Goal: Task Accomplishment & Management: Manage account settings

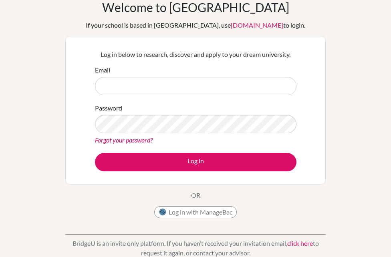
scroll to position [43, 0]
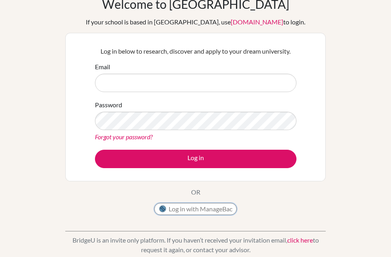
click at [190, 211] on button "Log in with ManageBac" at bounding box center [195, 209] width 82 height 12
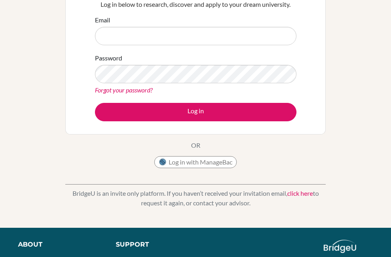
scroll to position [108, 0]
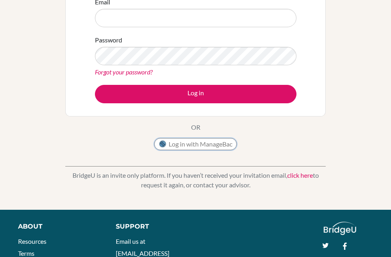
click at [203, 140] on button "Log in with ManageBac" at bounding box center [195, 144] width 82 height 12
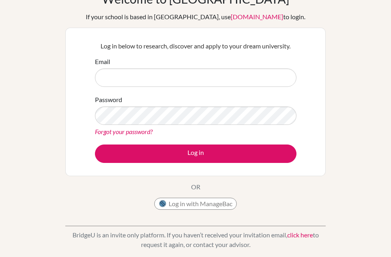
scroll to position [22, 0]
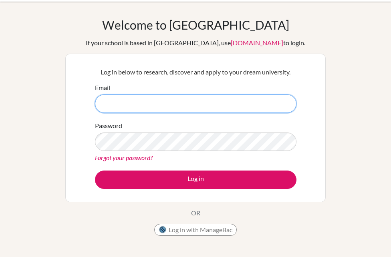
click at [182, 104] on input "Email" at bounding box center [195, 103] width 201 height 18
type input "DIA240282@diaestudents.com"
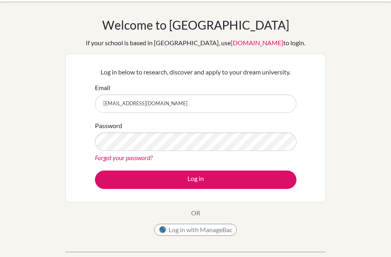
click at [113, 161] on div "Forgot your password?" at bounding box center [195, 158] width 201 height 10
click at [117, 159] on link "Forgot your password?" at bounding box center [124, 158] width 58 height 8
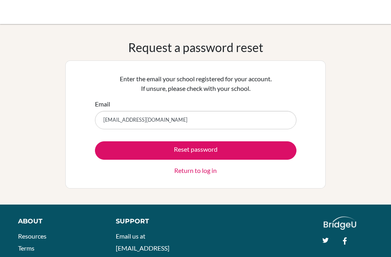
type input "[EMAIL_ADDRESS][DOMAIN_NAME]"
click at [95, 141] on button "Reset password" at bounding box center [195, 150] width 201 height 18
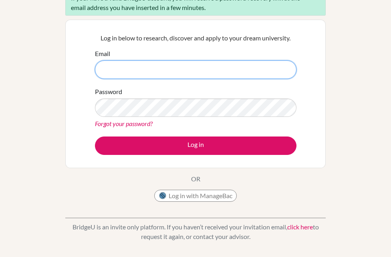
scroll to position [86, 0]
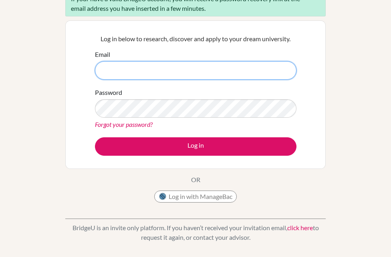
click at [146, 77] on input "Email" at bounding box center [195, 70] width 201 height 18
type input "[EMAIL_ADDRESS][DOMAIN_NAME]"
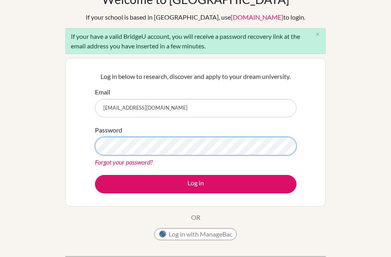
scroll to position [47, 0]
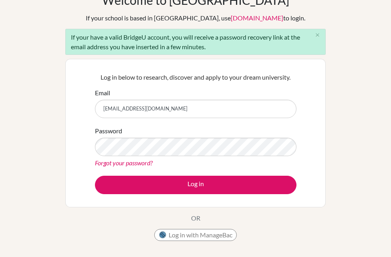
drag, startPoint x: 100, startPoint y: 34, endPoint x: 228, endPoint y: 54, distance: 128.9
click at [227, 54] on div "If your have a valid BridgeU account, you will receive a password recovery link…" at bounding box center [195, 42] width 260 height 26
click at [228, 54] on div "If your have a valid BridgeU account, you will receive a password recovery link…" at bounding box center [195, 42] width 260 height 26
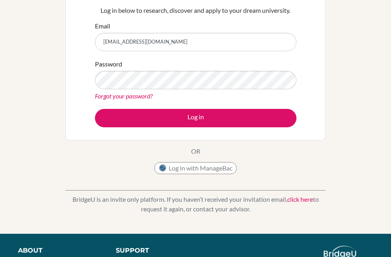
scroll to position [115, 0]
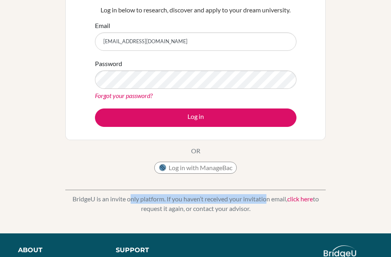
drag, startPoint x: 125, startPoint y: 199, endPoint x: 263, endPoint y: 201, distance: 138.1
click at [263, 201] on p "BridgeU is an invite only platform. If you haven’t received your invitation ema…" at bounding box center [195, 203] width 260 height 19
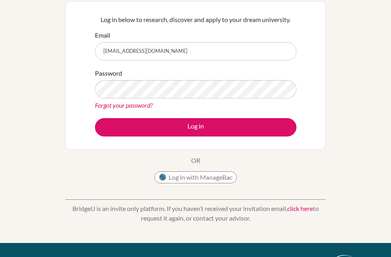
scroll to position [121, 0]
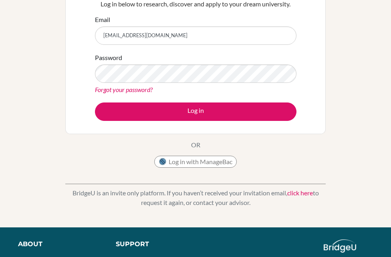
click at [299, 195] on link "click here" at bounding box center [300, 193] width 26 height 8
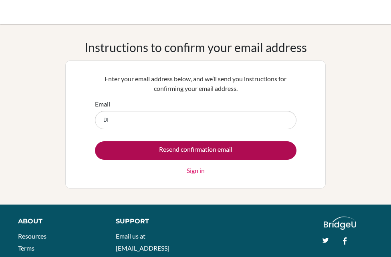
type input "[EMAIL_ADDRESS][DOMAIN_NAME]"
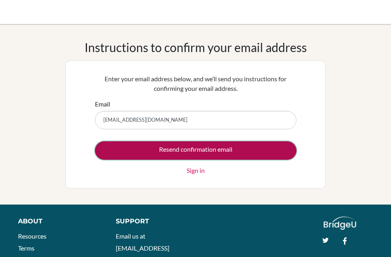
click at [199, 151] on input "Resend confirmation email" at bounding box center [195, 150] width 201 height 18
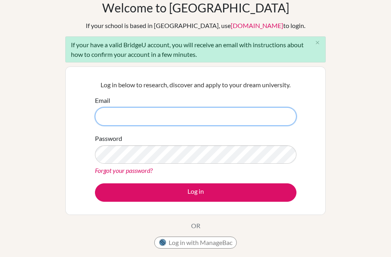
scroll to position [41, 0]
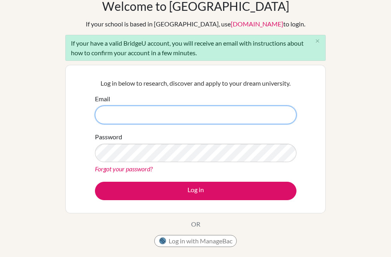
click at [151, 117] on input "Email" at bounding box center [195, 115] width 201 height 18
type input "[EMAIL_ADDRESS][DOMAIN_NAME]"
drag, startPoint x: 186, startPoint y: 116, endPoint x: 88, endPoint y: 117, distance: 97.7
click at [88, 117] on div "Log in below to research, discover and apply to your dream university. Email DI…" at bounding box center [195, 139] width 260 height 149
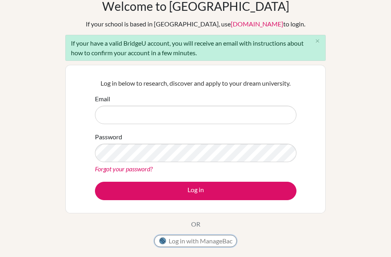
click at [200, 243] on button "Log in with ManageBac" at bounding box center [195, 241] width 82 height 12
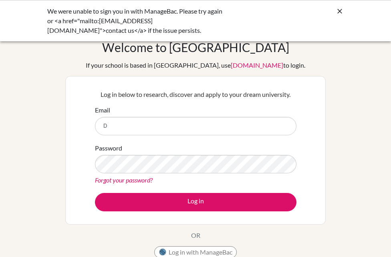
type input "[EMAIL_ADDRESS][DOMAIN_NAME]"
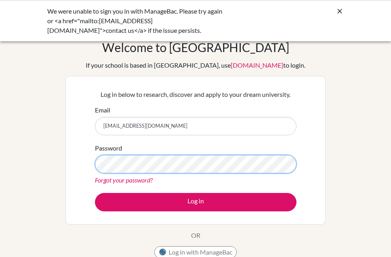
click at [95, 193] on button "Log in" at bounding box center [195, 202] width 201 height 18
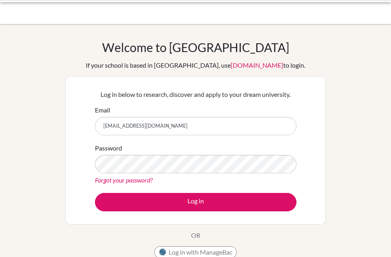
click at [191, 207] on button "Log in" at bounding box center [195, 202] width 201 height 18
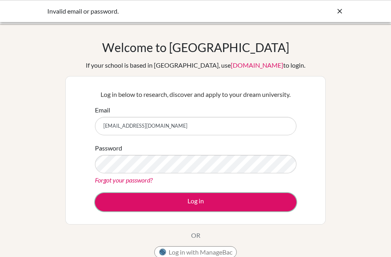
click at [191, 207] on button "Log in" at bounding box center [195, 202] width 201 height 18
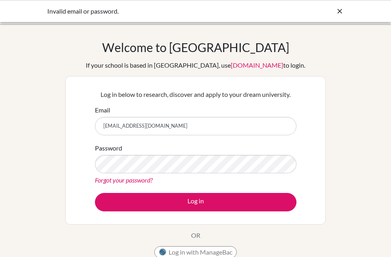
click at [173, 129] on input "[EMAIL_ADDRESS][DOMAIN_NAME]" at bounding box center [195, 126] width 201 height 18
click at [173, 129] on input "DIA240282@diaestudents.com" at bounding box center [195, 126] width 201 height 18
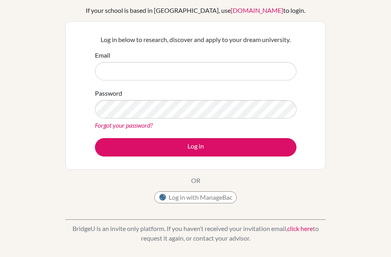
scroll to position [66, 0]
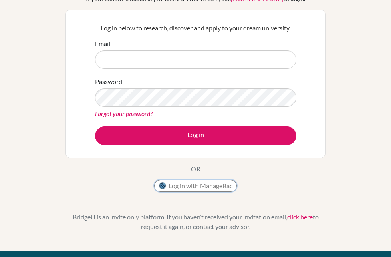
click at [191, 181] on button "Log in with ManageBac" at bounding box center [195, 186] width 82 height 12
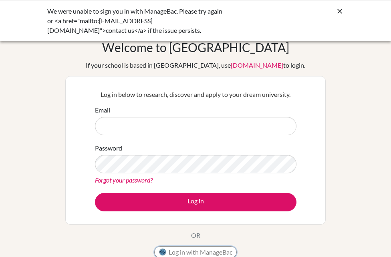
click at [186, 248] on button "Log in with ManageBac" at bounding box center [195, 252] width 82 height 12
click at [195, 249] on button "Log in with ManageBac" at bounding box center [195, 252] width 82 height 12
click at [195, 255] on button "Log in with ManageBac" at bounding box center [195, 252] width 82 height 12
click at [344, 12] on div "We were unable to sign you in with ManageBac. Please try again or <a href="mail…" at bounding box center [195, 20] width 391 height 41
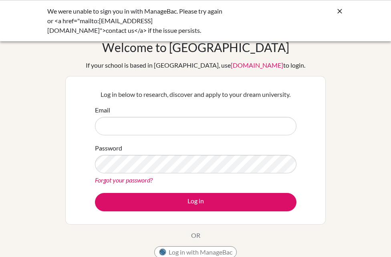
click at [339, 9] on icon at bounding box center [339, 11] width 8 height 8
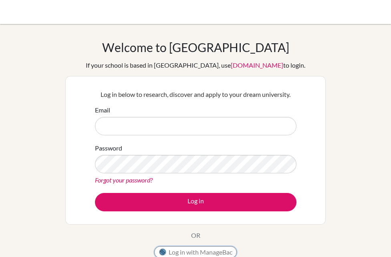
click at [189, 249] on button "Log in with ManageBac" at bounding box center [195, 252] width 82 height 12
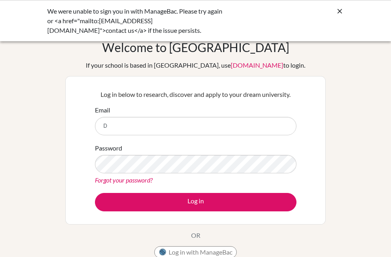
type input "[EMAIL_ADDRESS][DOMAIN_NAME]"
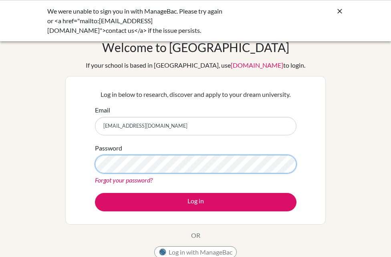
click at [95, 193] on button "Log in" at bounding box center [195, 202] width 201 height 18
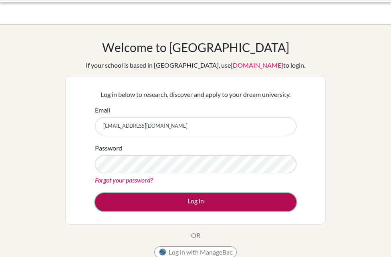
click at [165, 203] on button "Log in" at bounding box center [195, 202] width 201 height 18
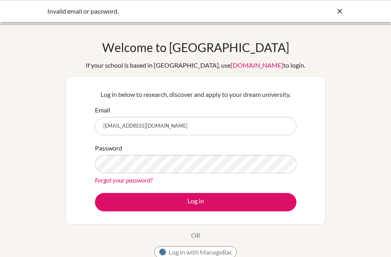
click at [335, 6] on div "Invalid email or password." at bounding box center [195, 11] width 296 height 10
click at [339, 8] on icon at bounding box center [339, 11] width 8 height 8
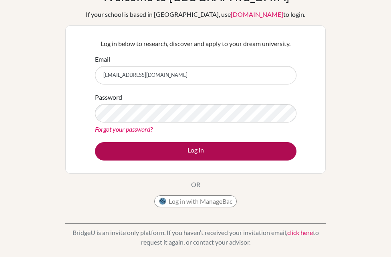
scroll to position [60, 0]
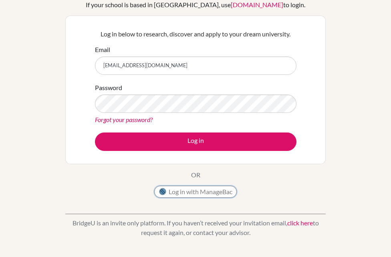
click at [200, 189] on button "Log in with ManageBac" at bounding box center [195, 192] width 82 height 12
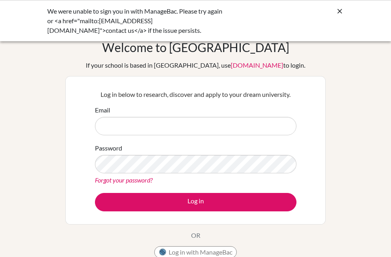
click at [339, 12] on icon at bounding box center [339, 11] width 8 height 8
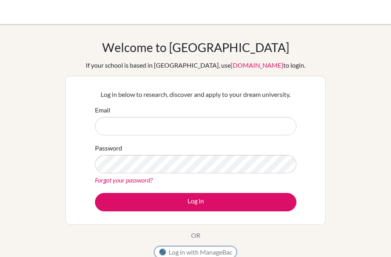
click at [206, 254] on button "Log in with ManageBac" at bounding box center [195, 252] width 82 height 12
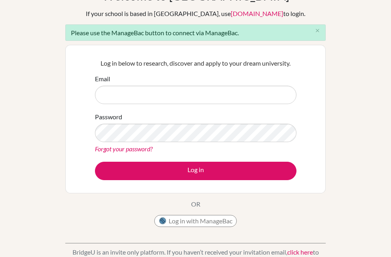
scroll to position [56, 0]
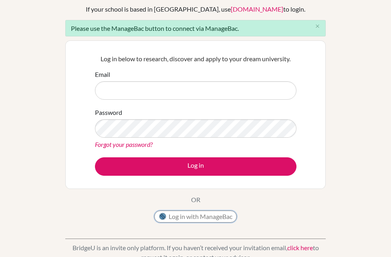
click at [194, 215] on button "Log in with ManageBac" at bounding box center [195, 217] width 82 height 12
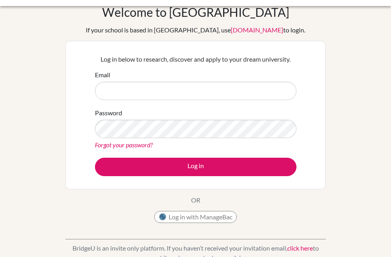
scroll to position [51, 0]
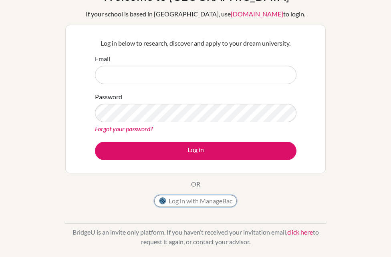
click at [193, 199] on button "Log in with ManageBac" at bounding box center [195, 201] width 82 height 12
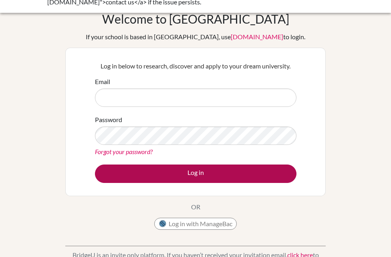
scroll to position [38, 0]
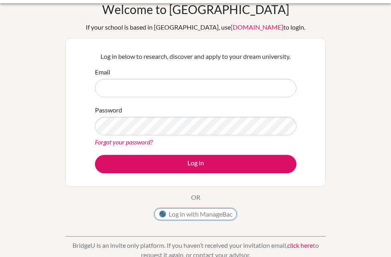
click at [183, 213] on button "Log in with ManageBac" at bounding box center [195, 214] width 82 height 12
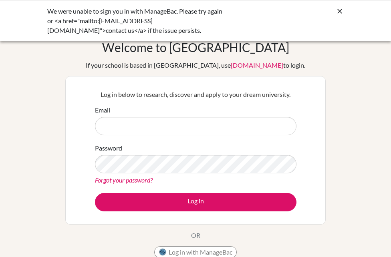
click at [336, 10] on icon at bounding box center [339, 11] width 8 height 8
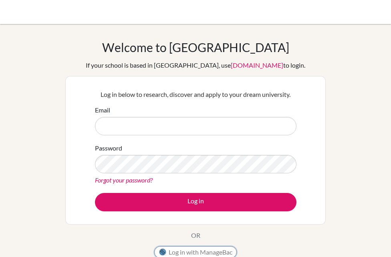
click at [186, 247] on button "Log in with ManageBac" at bounding box center [195, 252] width 82 height 12
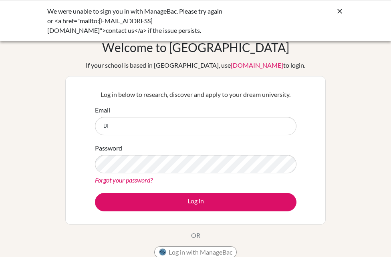
type input "[EMAIL_ADDRESS][DOMAIN_NAME]"
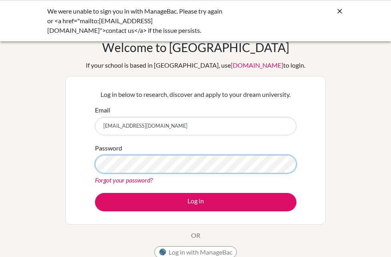
click at [95, 193] on button "Log in" at bounding box center [195, 202] width 201 height 18
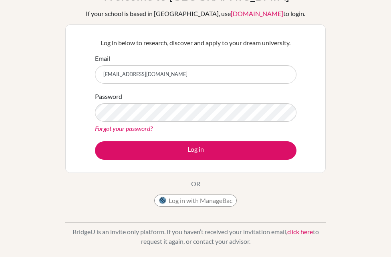
scroll to position [52, 0]
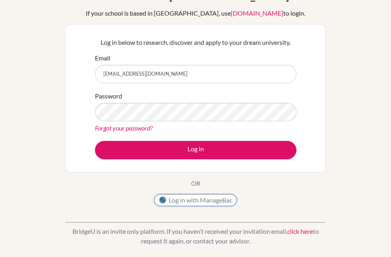
click at [214, 202] on button "Log in with ManageBac" at bounding box center [195, 200] width 82 height 12
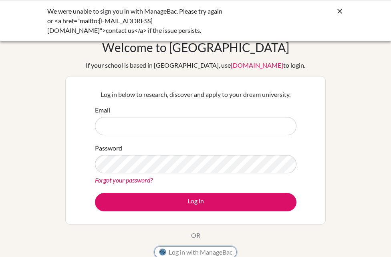
click at [207, 247] on button "Log in with ManageBac" at bounding box center [195, 252] width 82 height 12
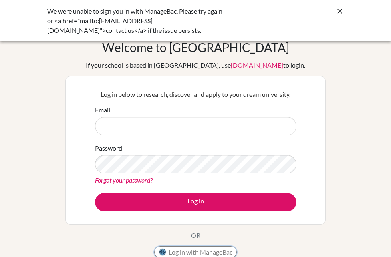
click at [207, 247] on button "Log in with ManageBac" at bounding box center [195, 252] width 82 height 12
click at [340, 10] on icon at bounding box center [339, 11] width 8 height 8
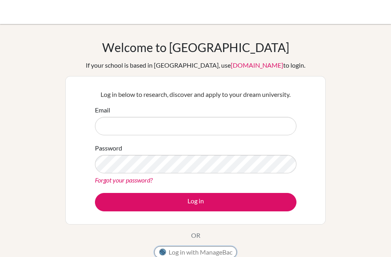
click at [183, 251] on button "Log in with ManageBac" at bounding box center [195, 252] width 82 height 12
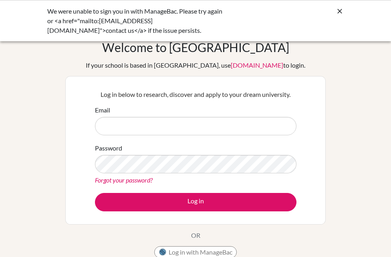
click at [337, 11] on icon at bounding box center [339, 11] width 8 height 8
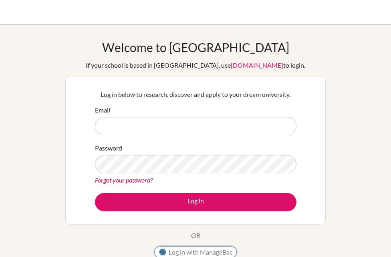
click at [179, 246] on button "Log in with ManageBac" at bounding box center [195, 252] width 82 height 12
click at [186, 253] on button "Log in with ManageBac" at bounding box center [195, 252] width 82 height 12
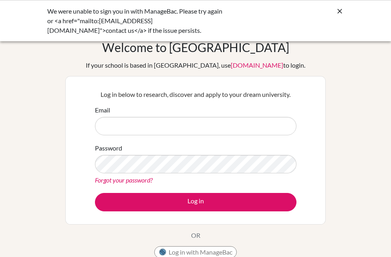
click at [341, 8] on icon at bounding box center [339, 11] width 8 height 8
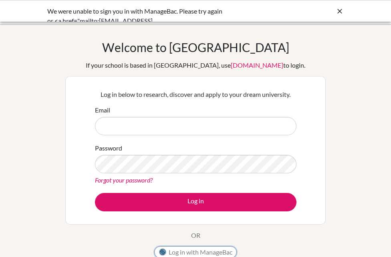
click at [215, 249] on button "Log in with ManageBac" at bounding box center [195, 252] width 82 height 12
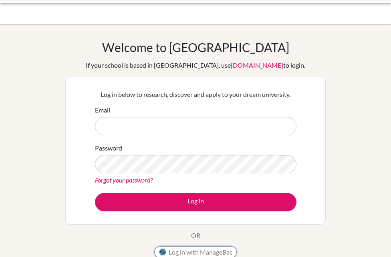
click at [215, 249] on button "Log in with ManageBac" at bounding box center [195, 252] width 82 height 12
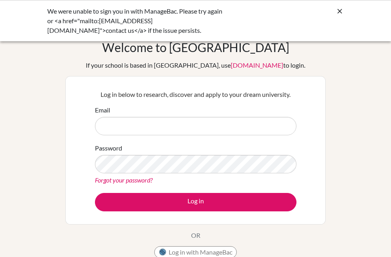
click at [143, 180] on link "Forgot your password?" at bounding box center [124, 180] width 58 height 8
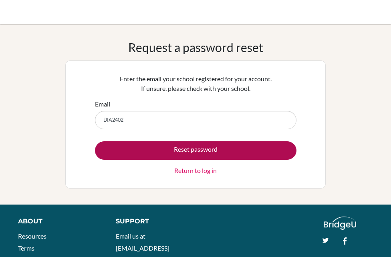
type input "[EMAIL_ADDRESS][DOMAIN_NAME]"
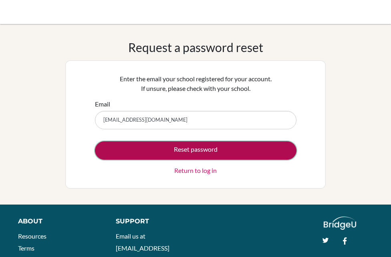
click at [169, 153] on button "Reset password" at bounding box center [195, 150] width 201 height 18
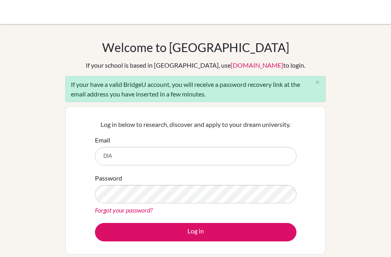
type input "[EMAIL_ADDRESS][DOMAIN_NAME]"
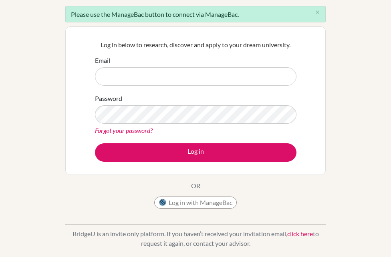
scroll to position [84, 0]
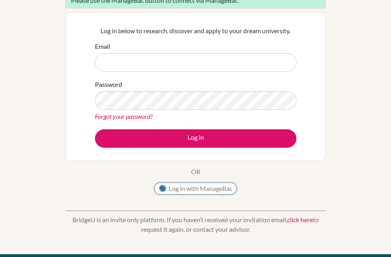
click at [205, 186] on button "Log in with ManageBac" at bounding box center [195, 189] width 82 height 12
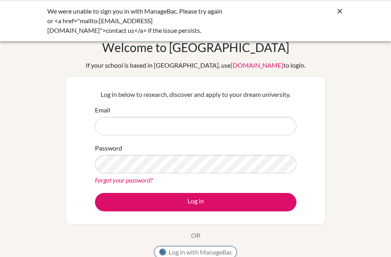
click at [199, 252] on button "Log in with ManageBac" at bounding box center [195, 252] width 82 height 12
click at [339, 14] on icon at bounding box center [339, 11] width 8 height 8
click at [241, 127] on input "Email" at bounding box center [195, 126] width 201 height 18
type input "[EMAIL_ADDRESS][DOMAIN_NAME]"
click at [131, 182] on link "Forgot your password?" at bounding box center [124, 180] width 58 height 8
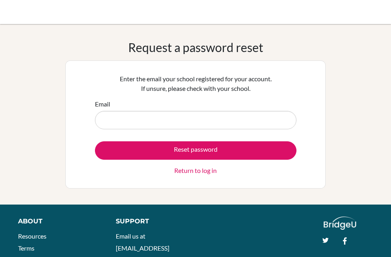
click at [192, 172] on link "Return to log in" at bounding box center [195, 171] width 42 height 10
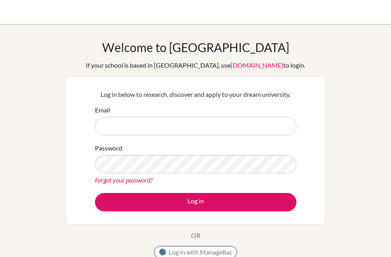
click at [183, 250] on button "Log in with ManageBac" at bounding box center [195, 252] width 82 height 12
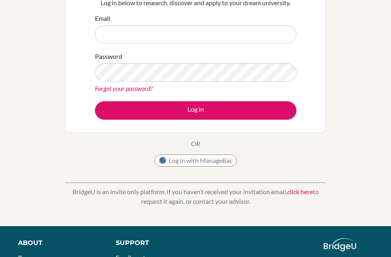
scroll to position [136, 0]
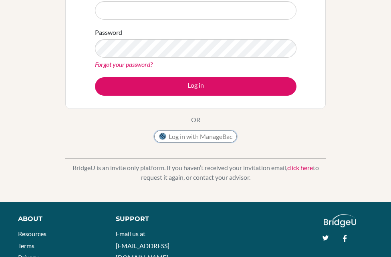
click at [197, 138] on button "Log in with ManageBac" at bounding box center [195, 137] width 82 height 12
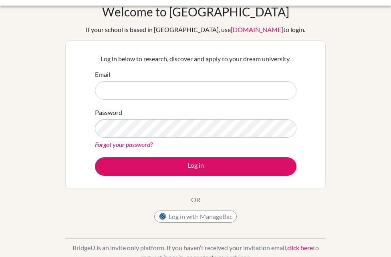
scroll to position [44, 0]
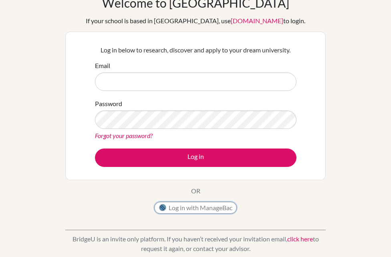
click at [198, 206] on button "Log in with ManageBac" at bounding box center [195, 208] width 82 height 12
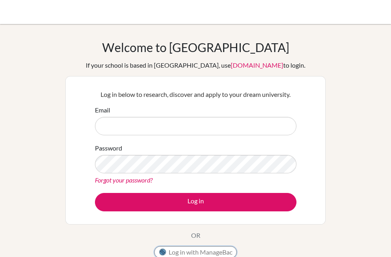
click at [187, 251] on button "Log in with ManageBac" at bounding box center [195, 252] width 82 height 12
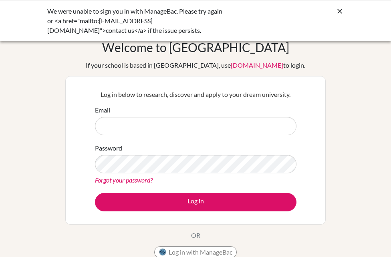
click at [340, 9] on icon at bounding box center [339, 11] width 8 height 8
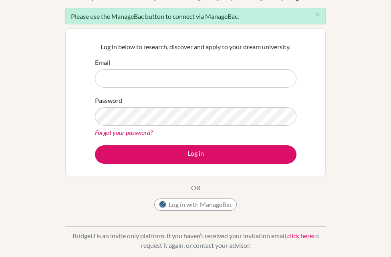
scroll to position [74, 0]
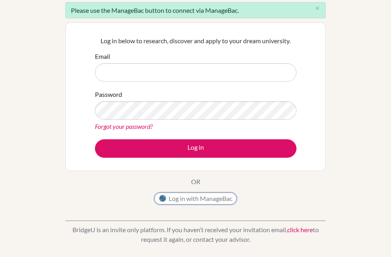
click at [195, 197] on button "Log in with ManageBac" at bounding box center [195, 199] width 82 height 12
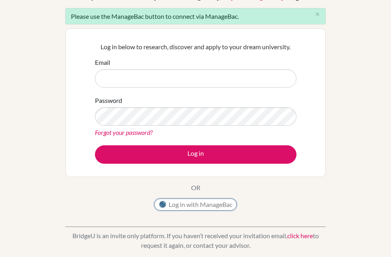
scroll to position [56, 0]
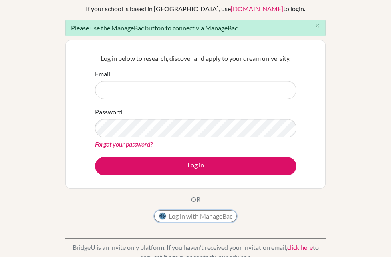
click at [194, 217] on button "Log in with ManageBac" at bounding box center [195, 216] width 82 height 12
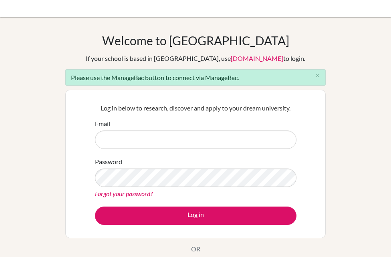
scroll to position [0, 0]
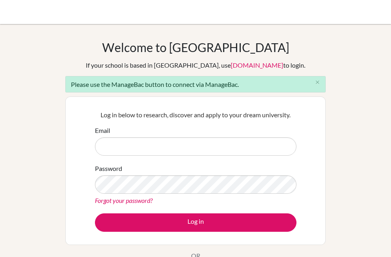
scroll to position [51, 0]
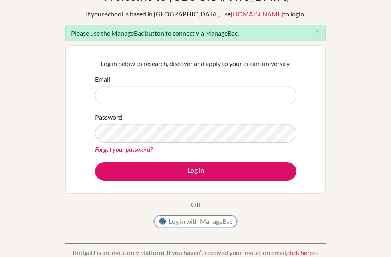
click at [207, 225] on button "Log in with ManageBac" at bounding box center [195, 221] width 82 height 12
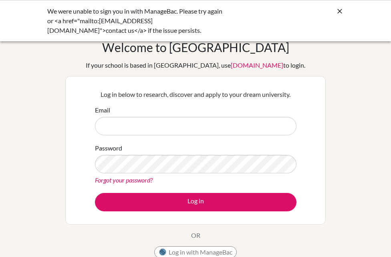
click at [345, 13] on div "We were unable to sign you in with ManageBac. Please try again or <a href="mail…" at bounding box center [195, 20] width 391 height 41
click at [340, 9] on icon at bounding box center [339, 11] width 8 height 8
